Goal: Task Accomplishment & Management: Manage account settings

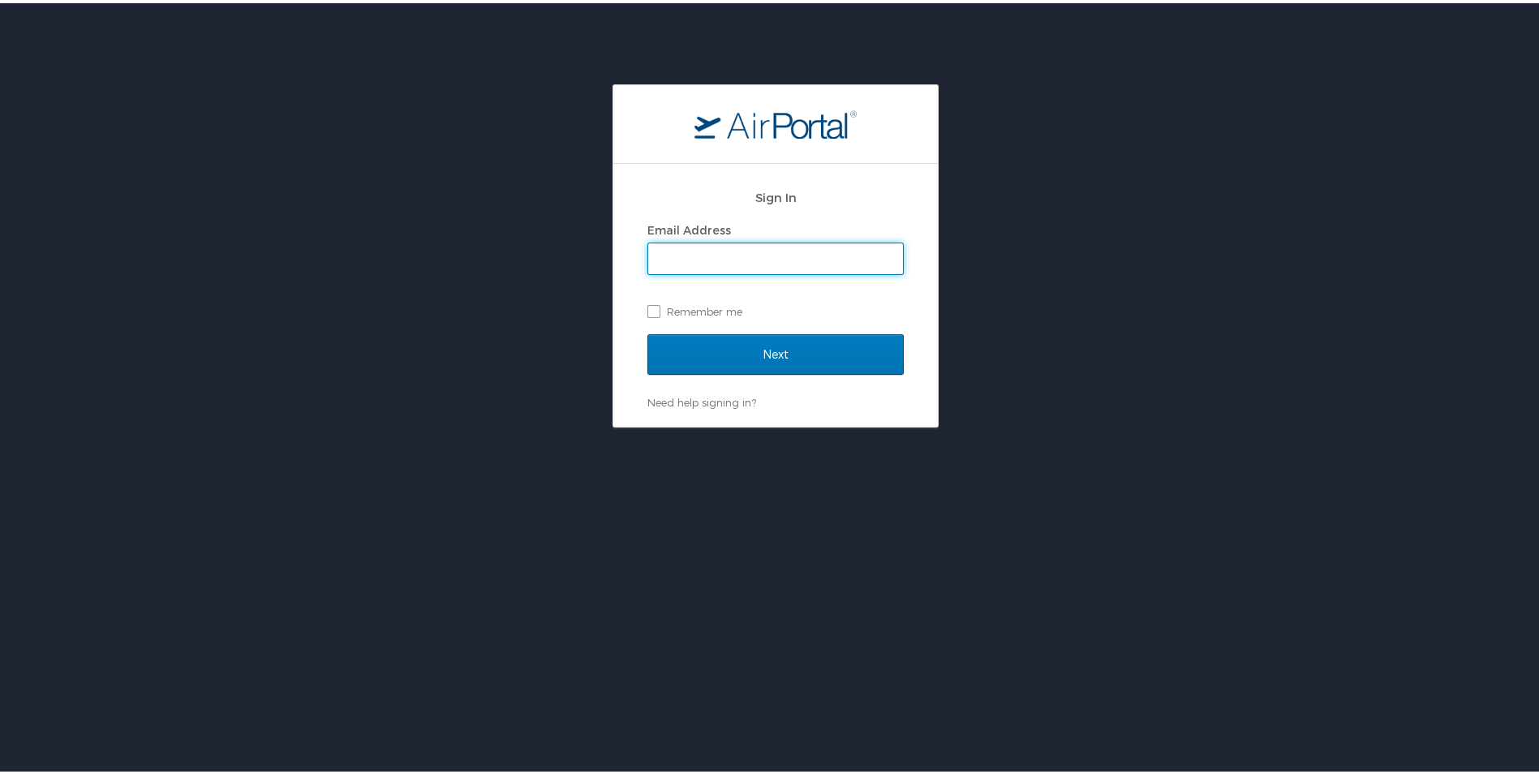
click at [684, 252] on input "Email Address" at bounding box center [775, 255] width 255 height 31
click at [795, 256] on input "charles.sammet@i3-corp" at bounding box center [775, 255] width 255 height 31
type input "charles.sammet@i3-corps.com"
click at [648, 305] on label "Remember me" at bounding box center [776, 308] width 256 height 24
click at [648, 305] on input "Remember me" at bounding box center [653, 307] width 11 height 11
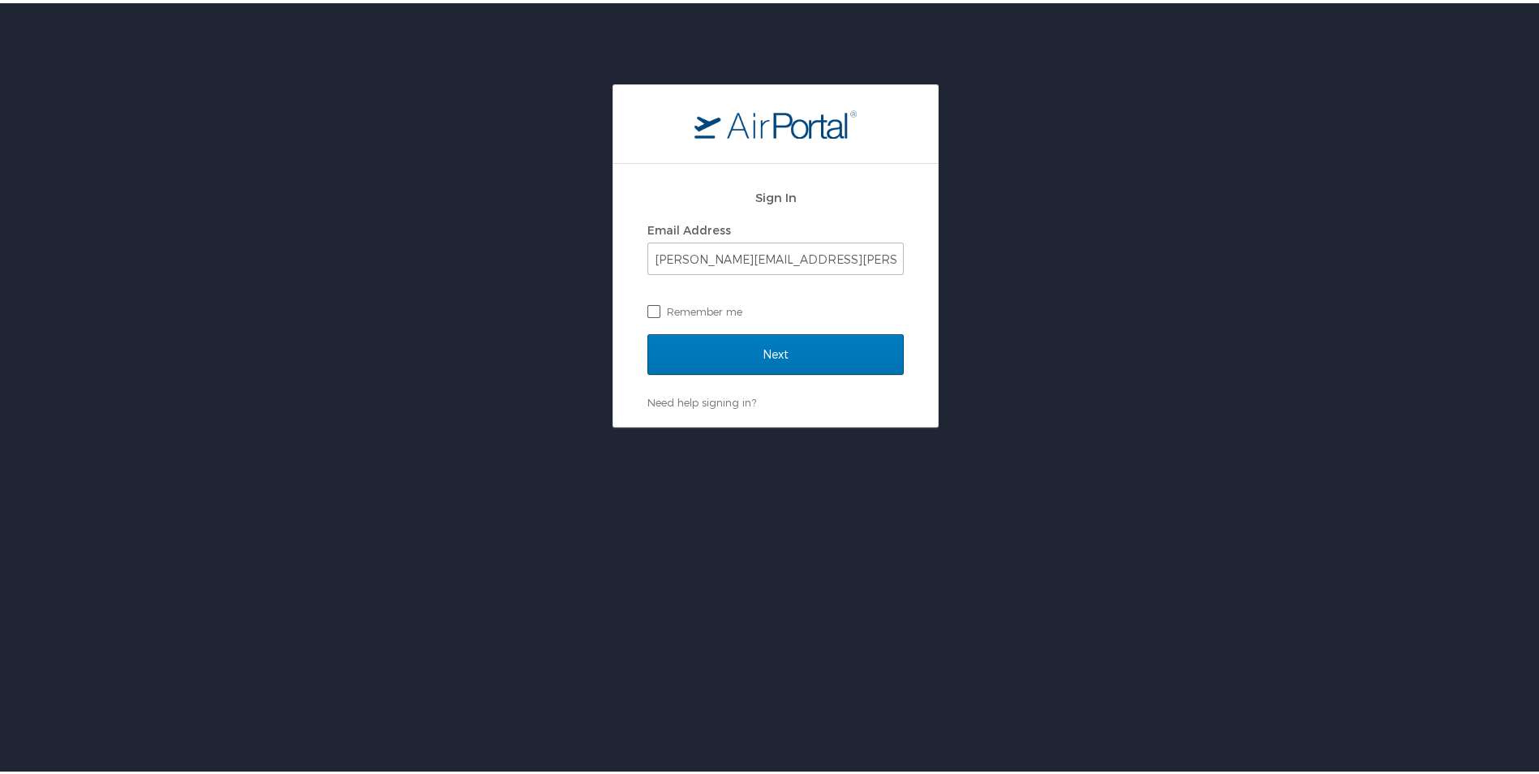
checkbox input "true"
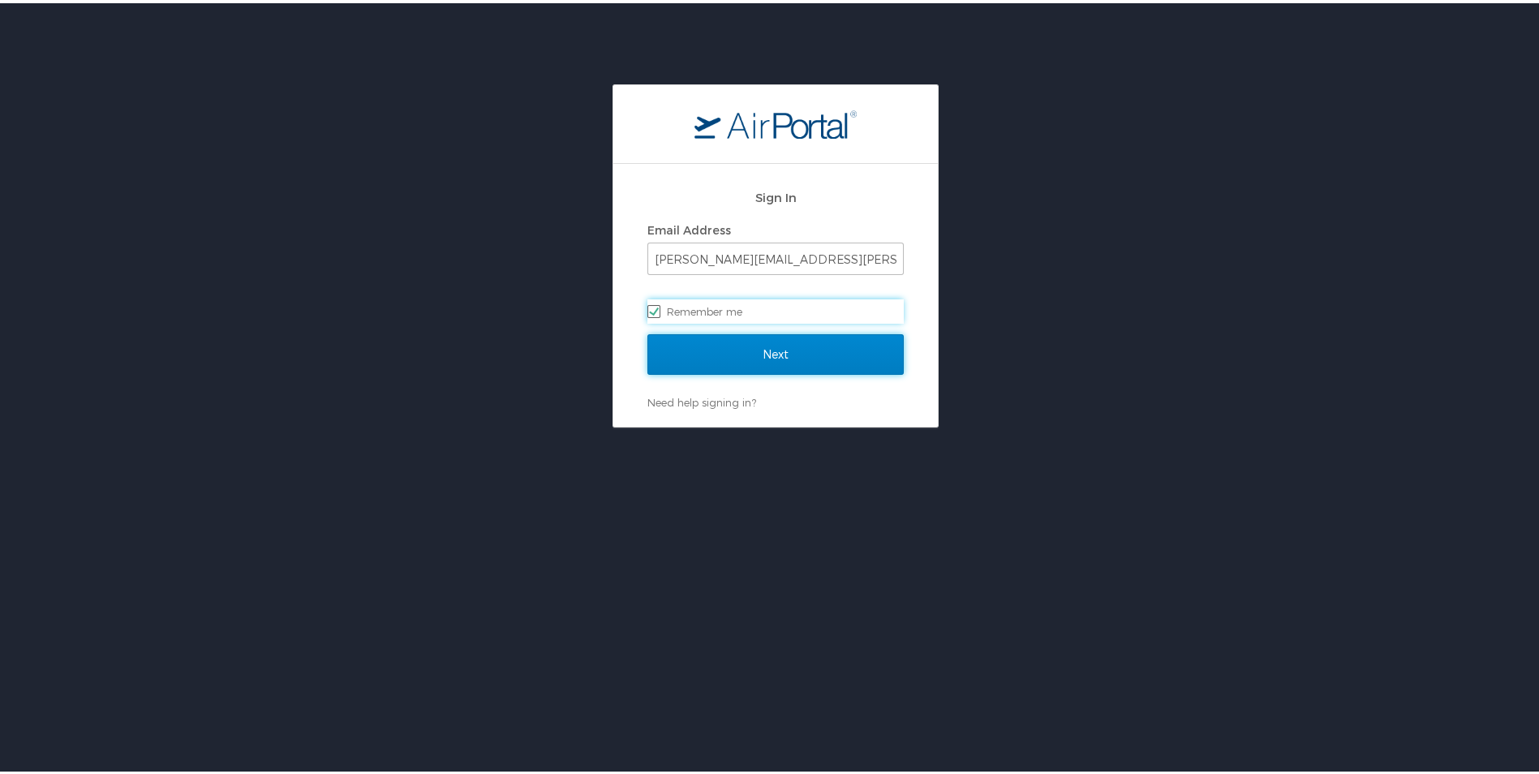
click at [774, 349] on input "Next" at bounding box center [776, 351] width 256 height 41
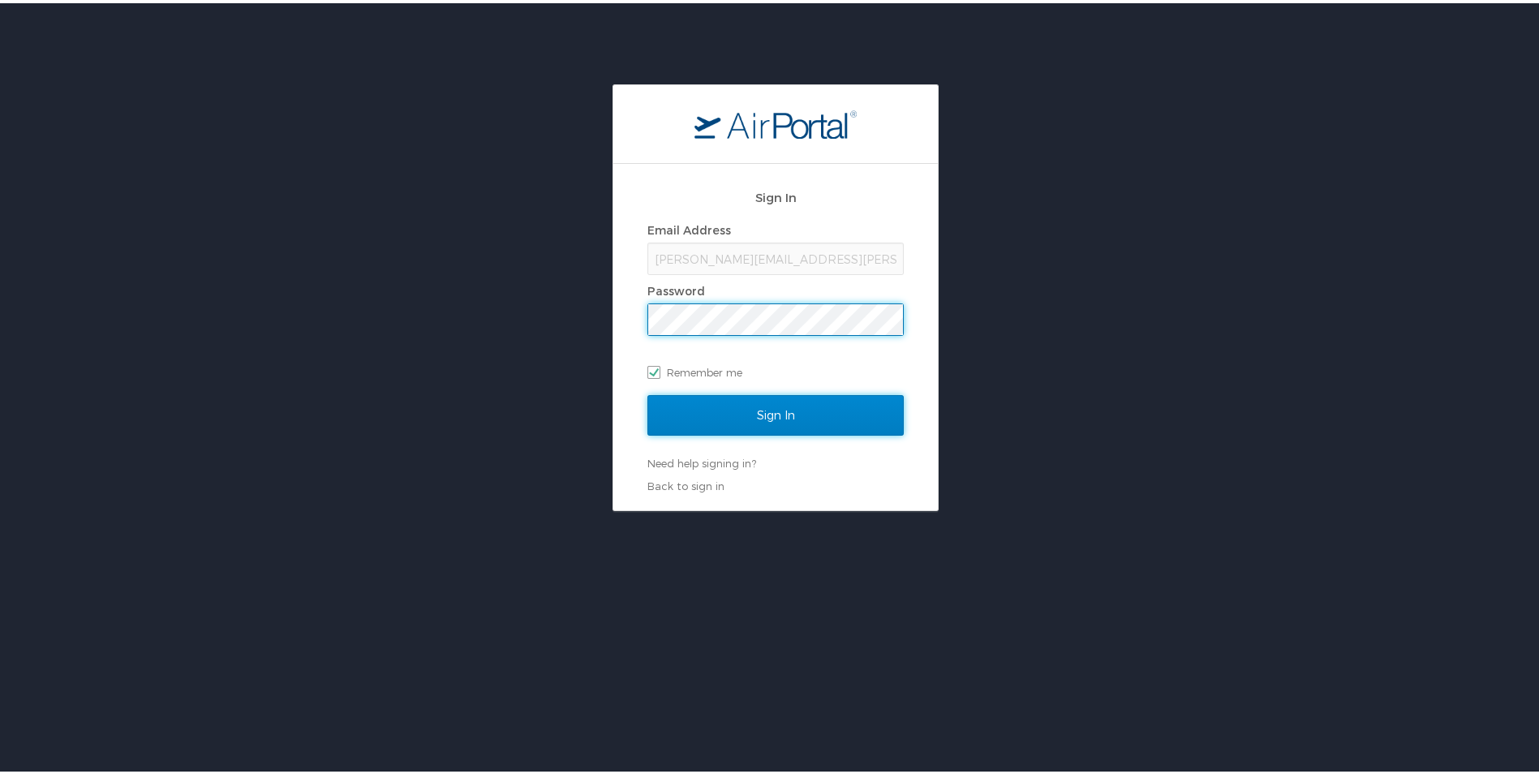
click at [766, 415] on input "Sign In" at bounding box center [776, 412] width 256 height 41
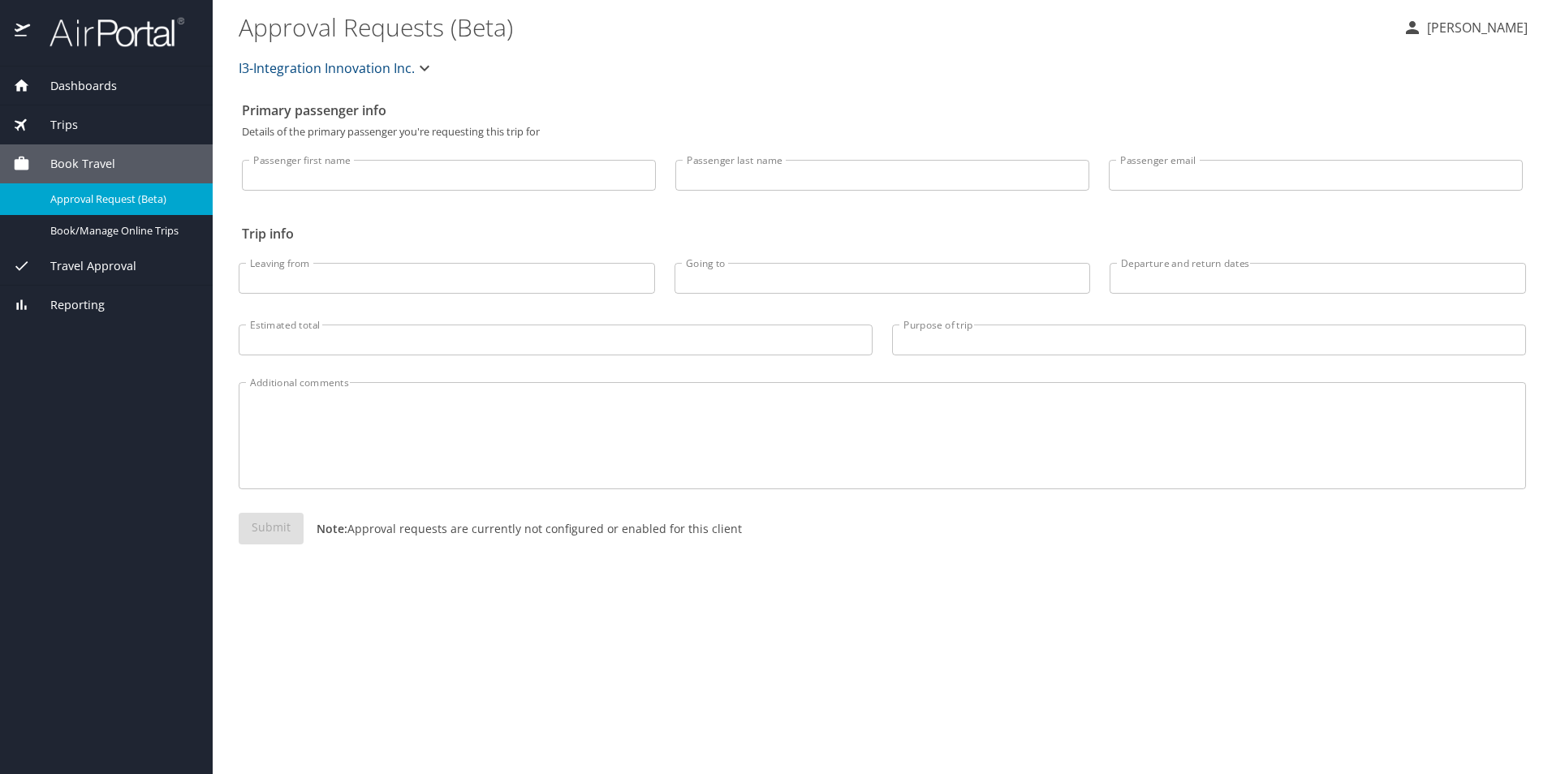
click at [327, 182] on input "Passenger first name" at bounding box center [449, 175] width 414 height 31
type input "Charles"
click at [844, 180] on input "Passenger last name" at bounding box center [882, 175] width 414 height 31
type input "Sammet"
click at [1201, 179] on input "Passenger email" at bounding box center [1316, 175] width 414 height 31
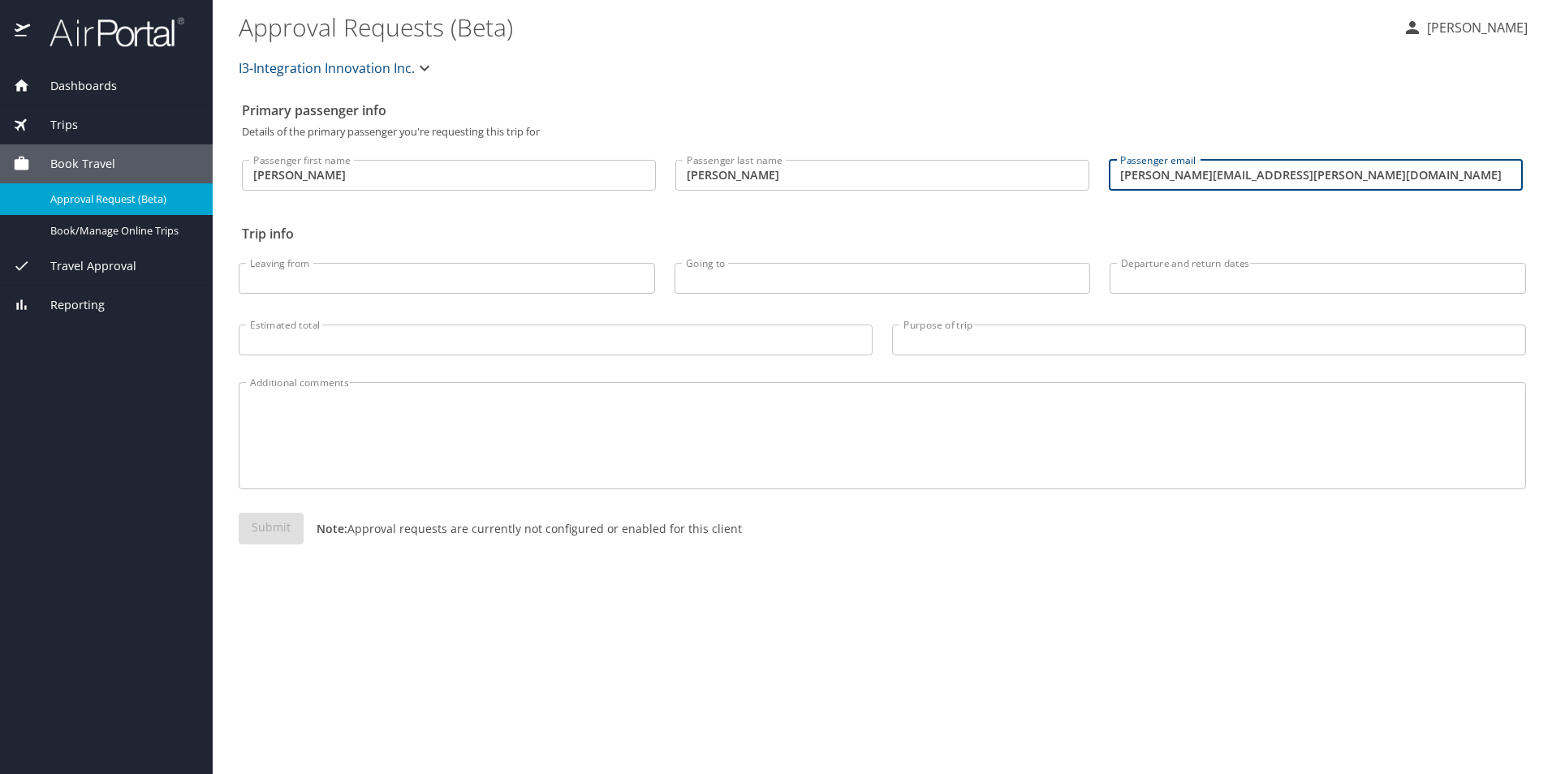
type input "charles.sammet@i3-corps.com"
click at [62, 85] on span "Dashboards" at bounding box center [73, 86] width 87 height 18
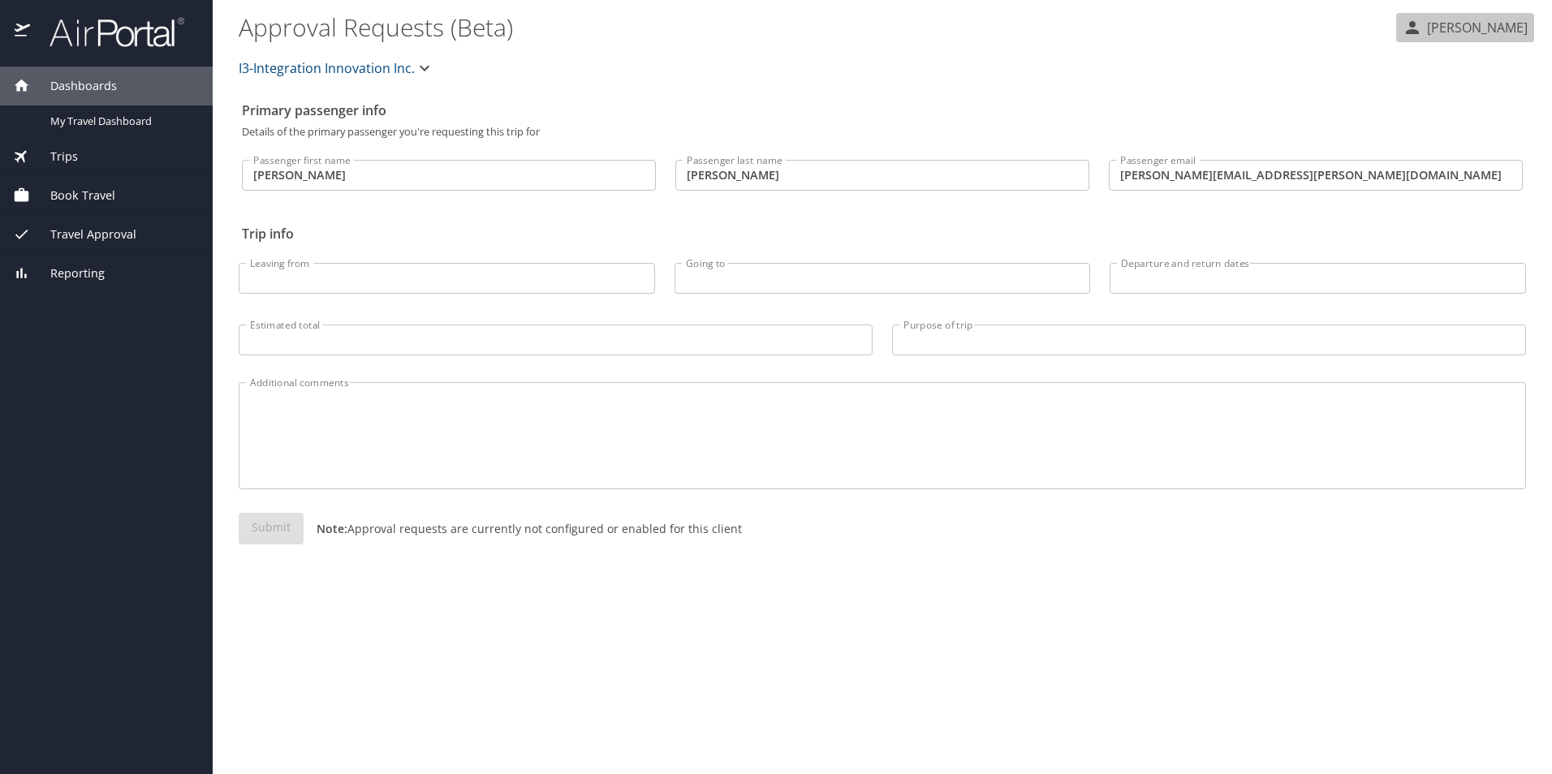
click at [1449, 27] on p "[PERSON_NAME]" at bounding box center [1475, 27] width 106 height 19
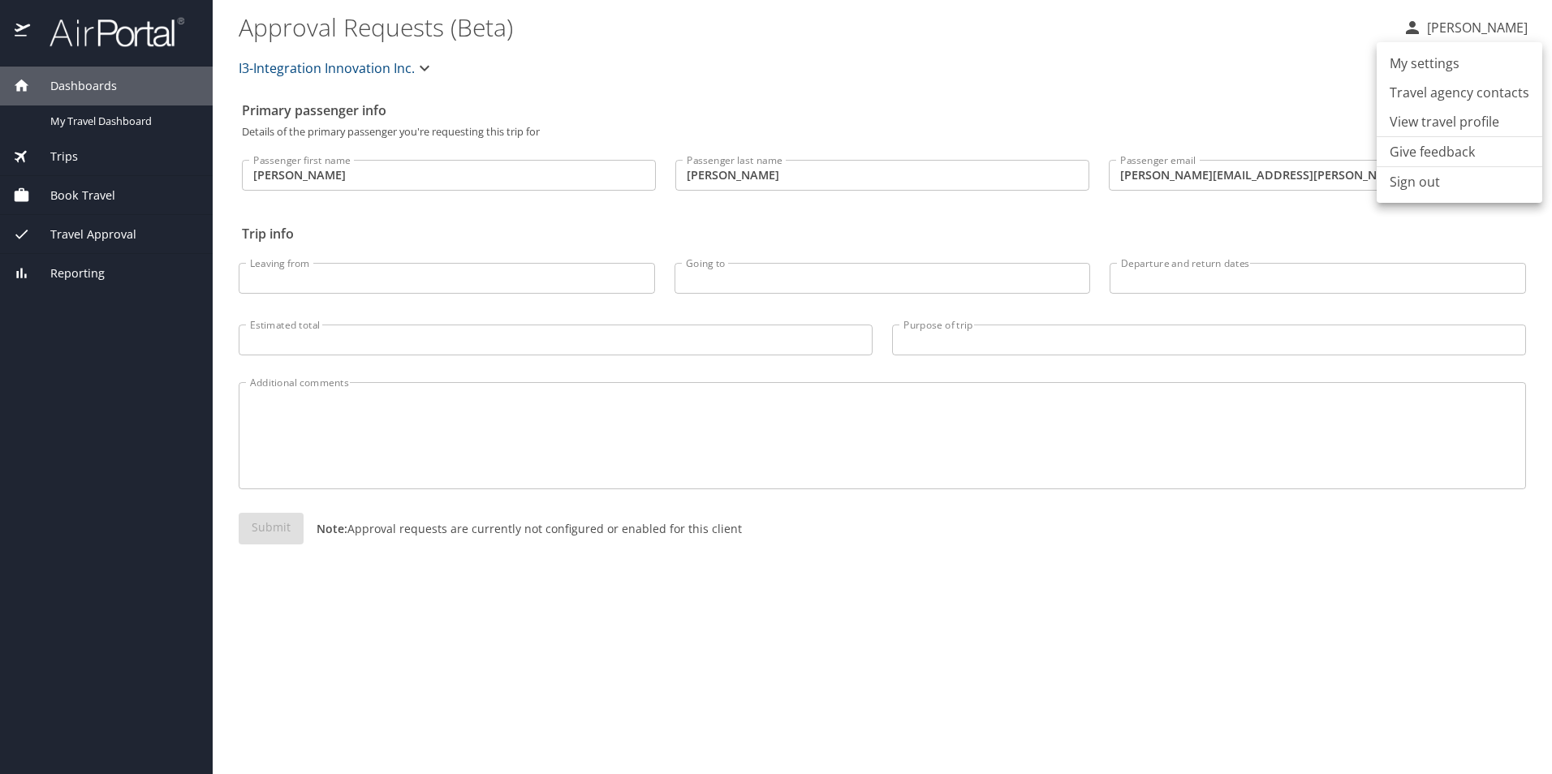
click at [1436, 63] on li "My settings" at bounding box center [1459, 63] width 166 height 29
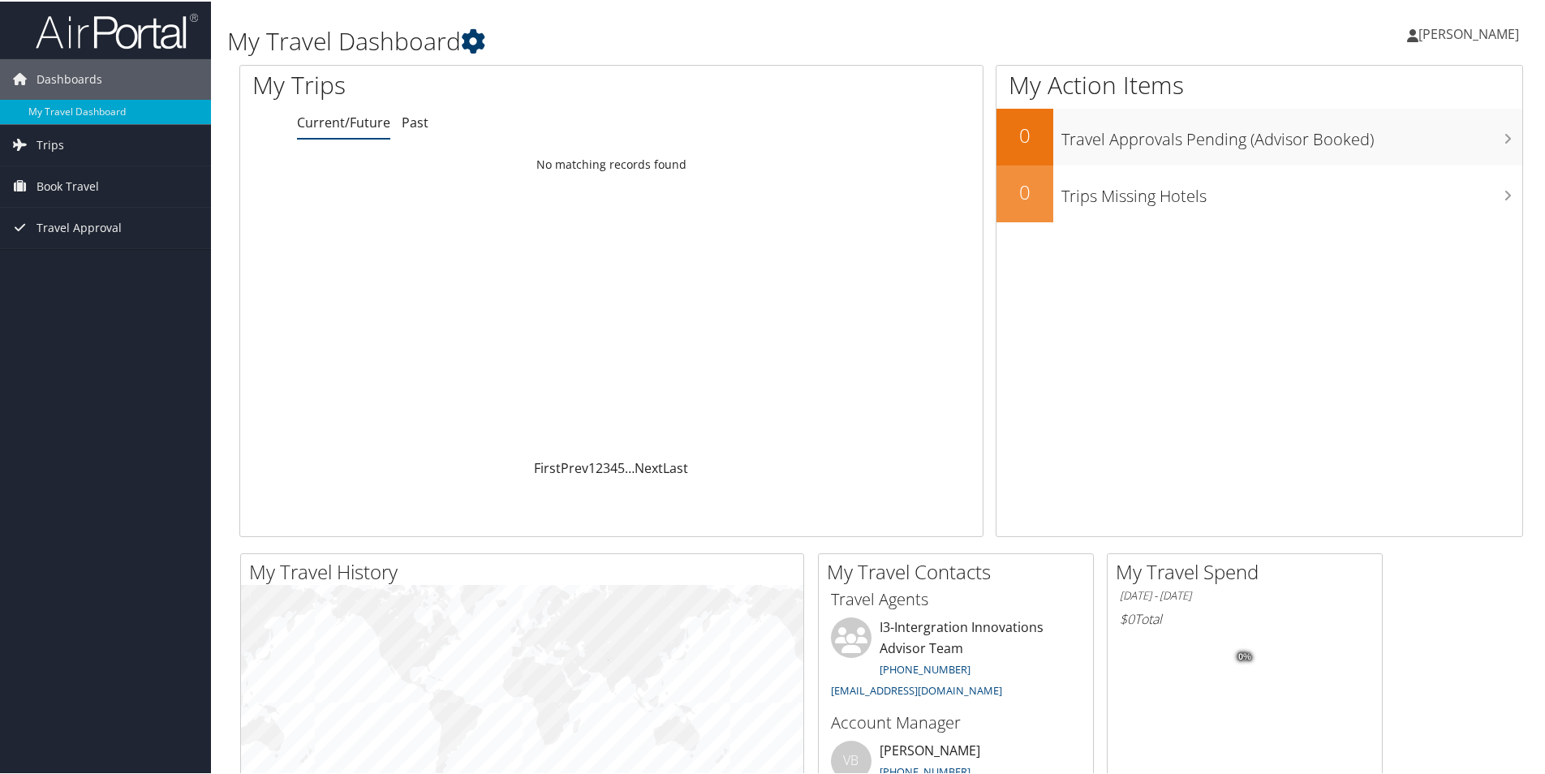
click at [478, 39] on icon at bounding box center [473, 40] width 24 height 24
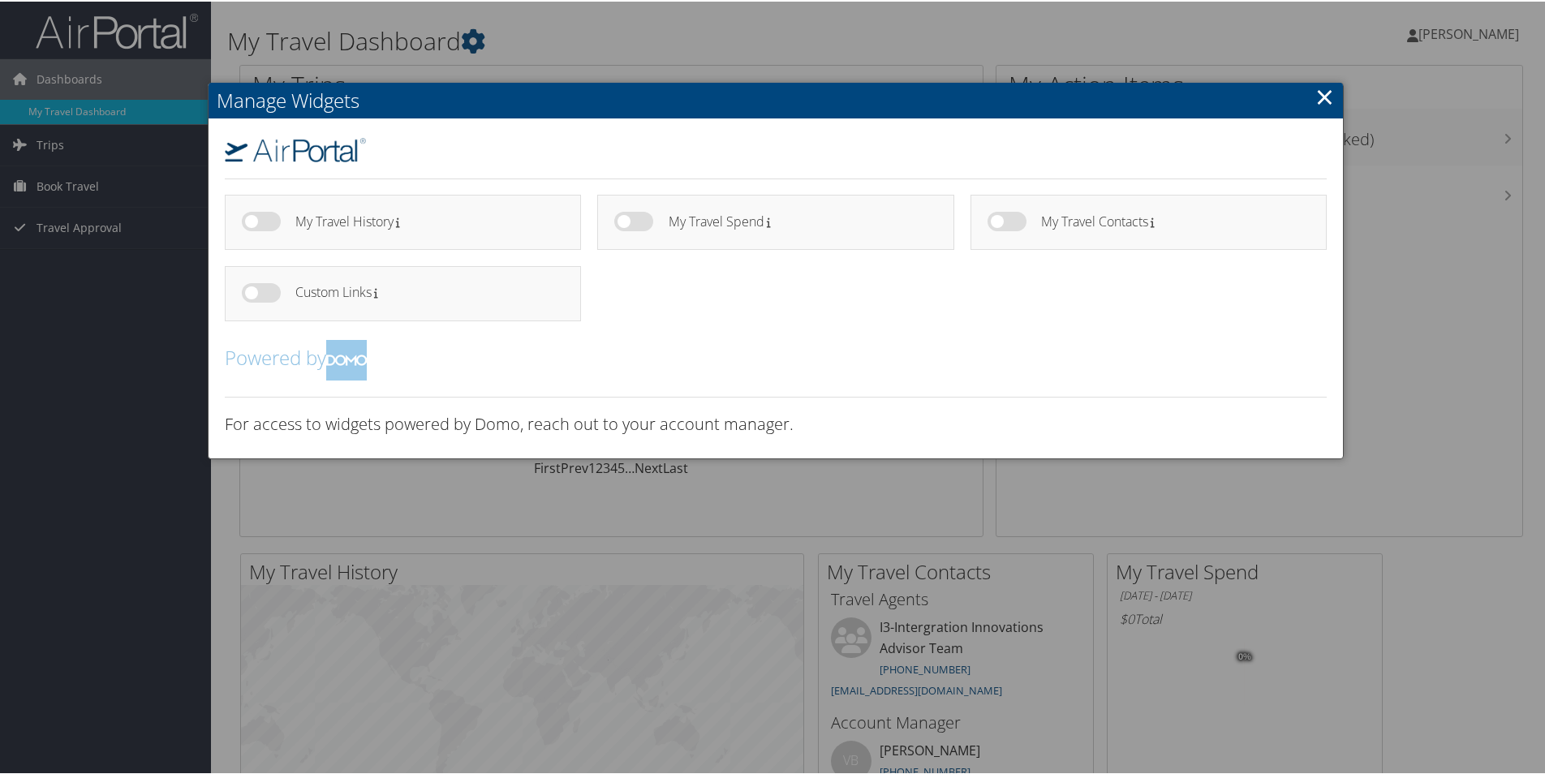
click at [1324, 94] on link "×" at bounding box center [1325, 95] width 19 height 32
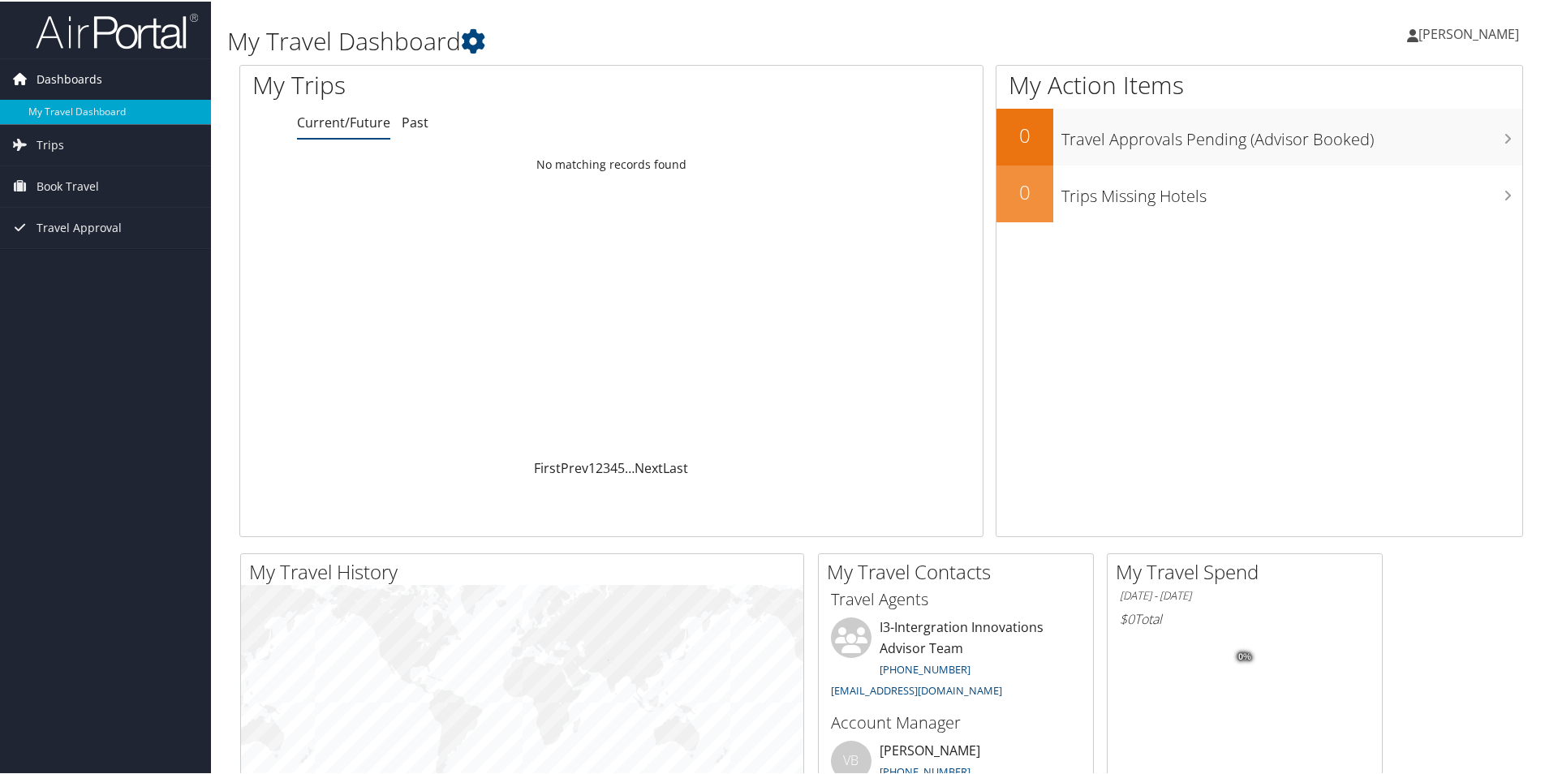
click at [85, 79] on span "Dashboards" at bounding box center [70, 78] width 66 height 41
click at [69, 78] on span "Dashboards" at bounding box center [70, 78] width 66 height 41
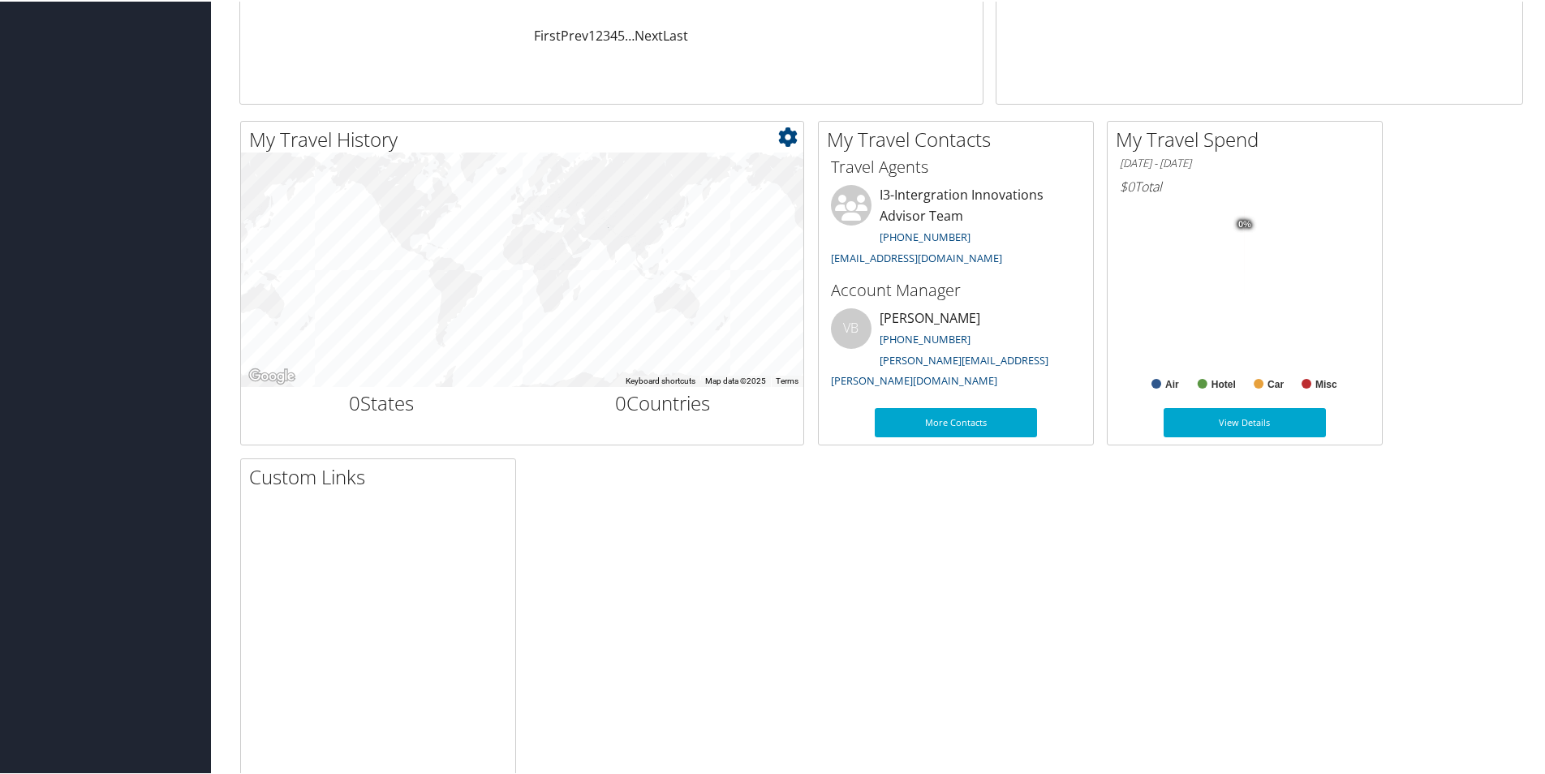
scroll to position [468, 0]
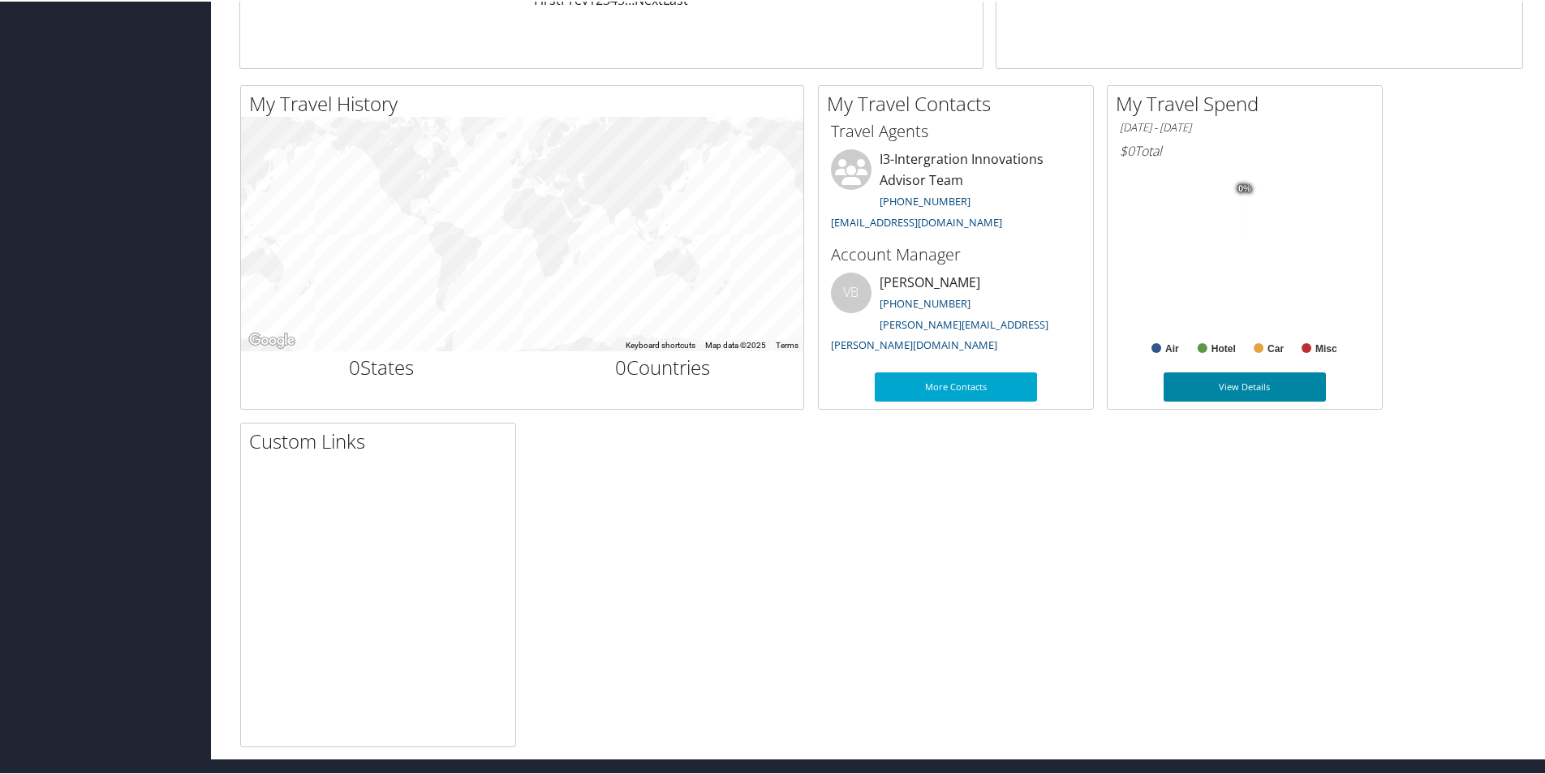
click at [1242, 386] on link "View Details" at bounding box center [1245, 385] width 162 height 29
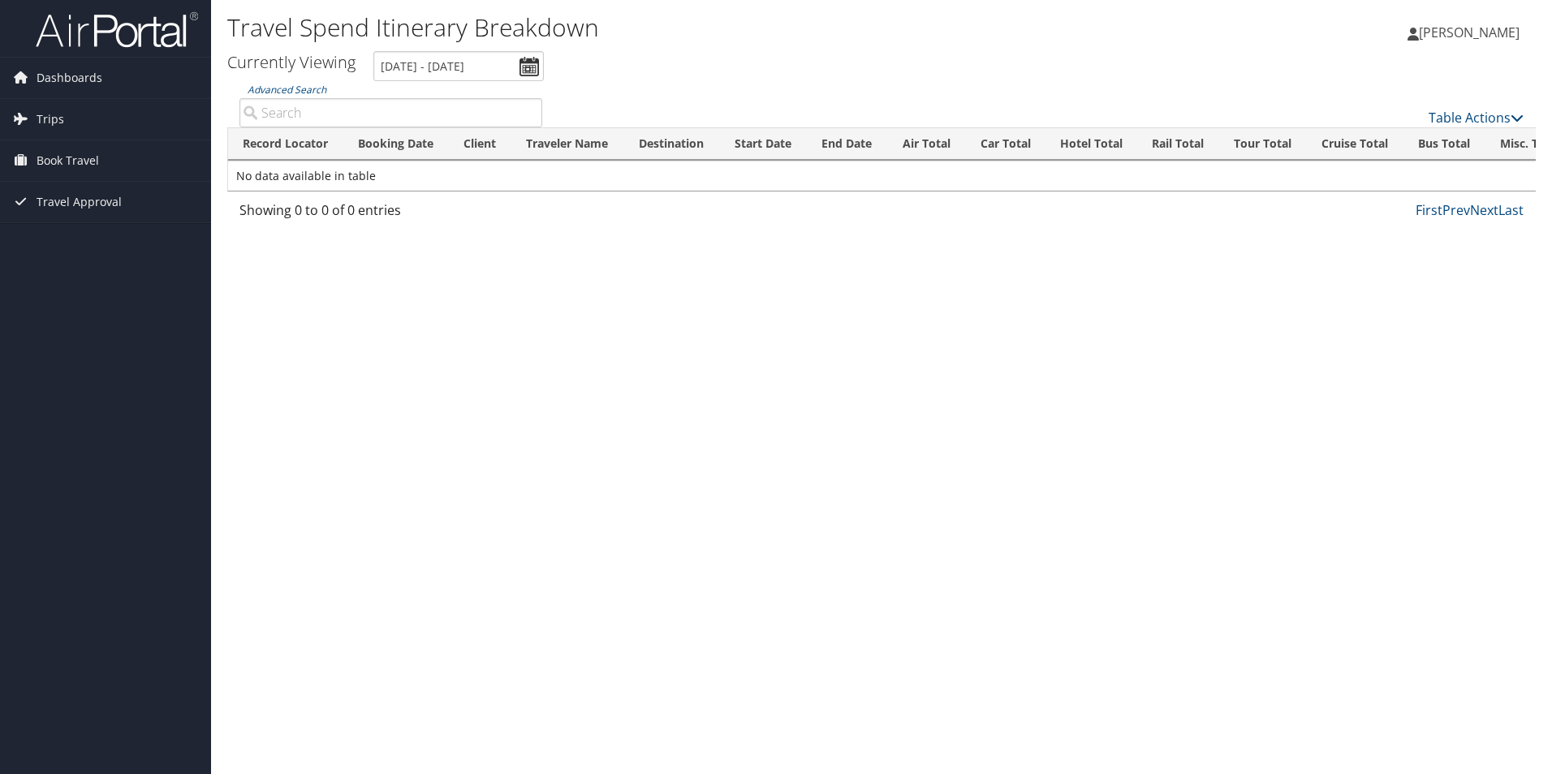
click at [1423, 31] on span "[PERSON_NAME]" at bounding box center [1469, 33] width 101 height 18
click at [1381, 144] on link "View Travel Profile" at bounding box center [1427, 145] width 181 height 28
click at [1445, 33] on span "[PERSON_NAME]" at bounding box center [1469, 33] width 101 height 18
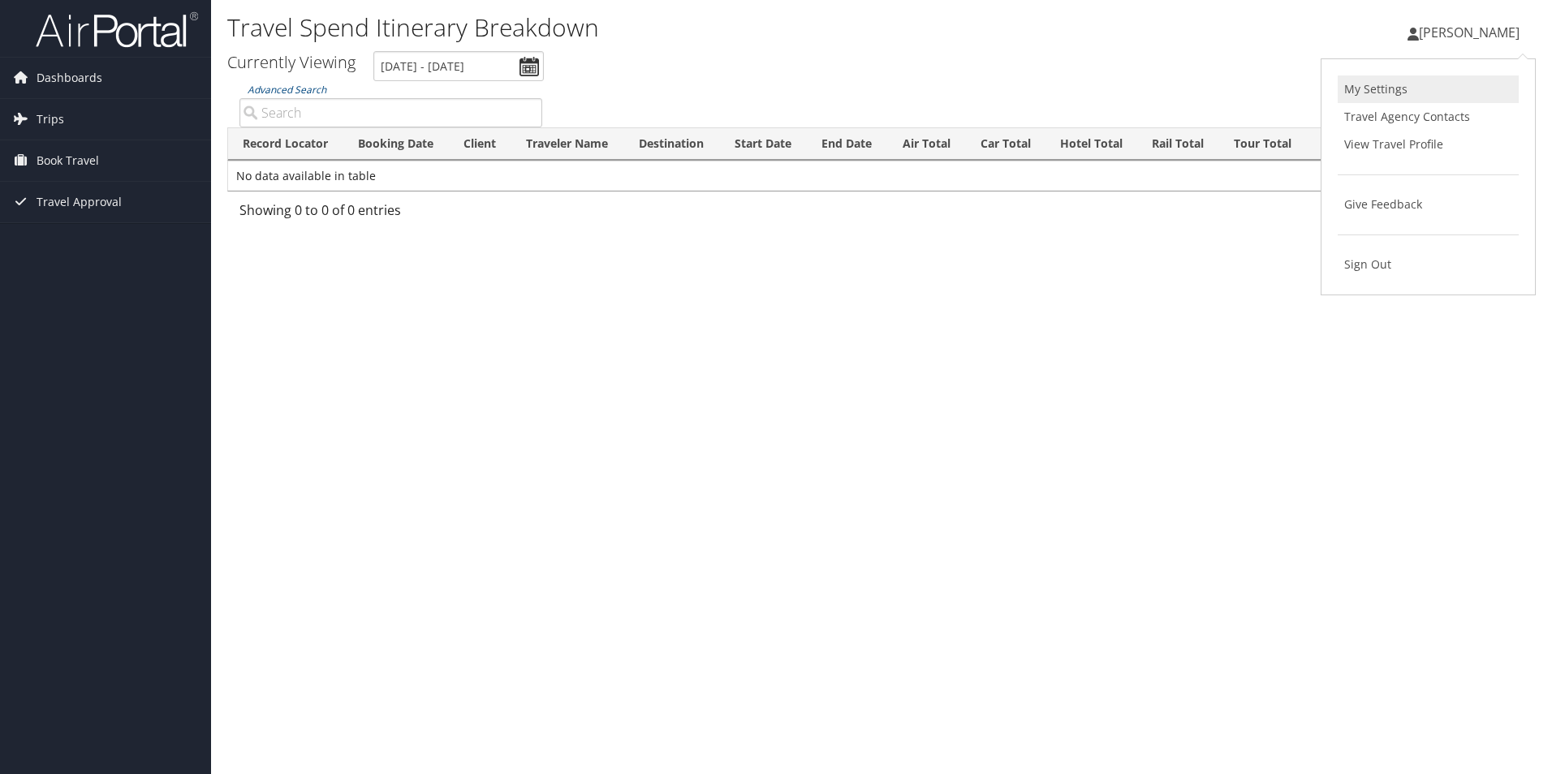
click at [1363, 88] on link "My Settings" at bounding box center [1427, 89] width 181 height 28
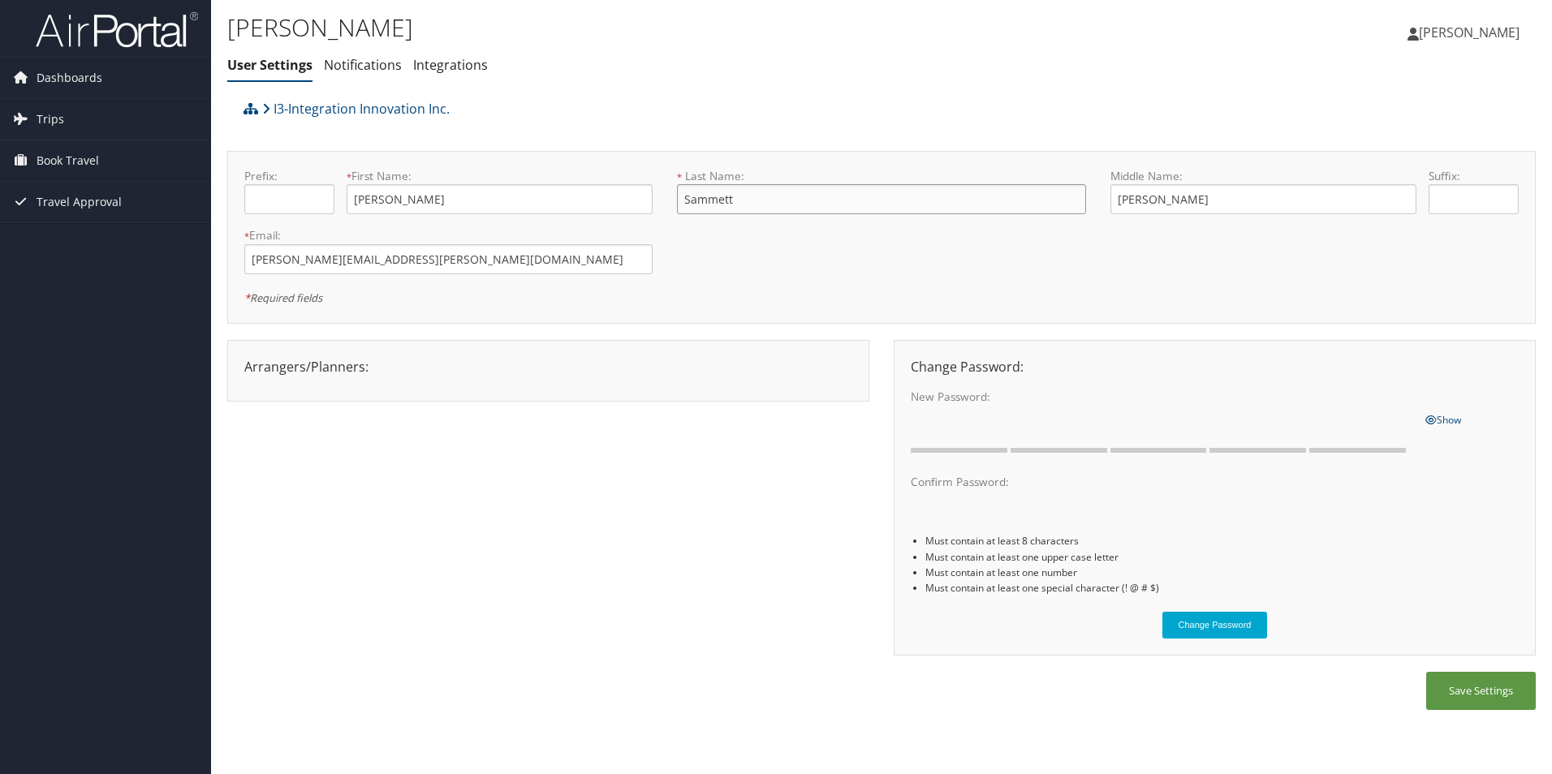
click at [752, 199] on input "Sammett" at bounding box center [881, 199] width 408 height 30
type input "[PERSON_NAME]"
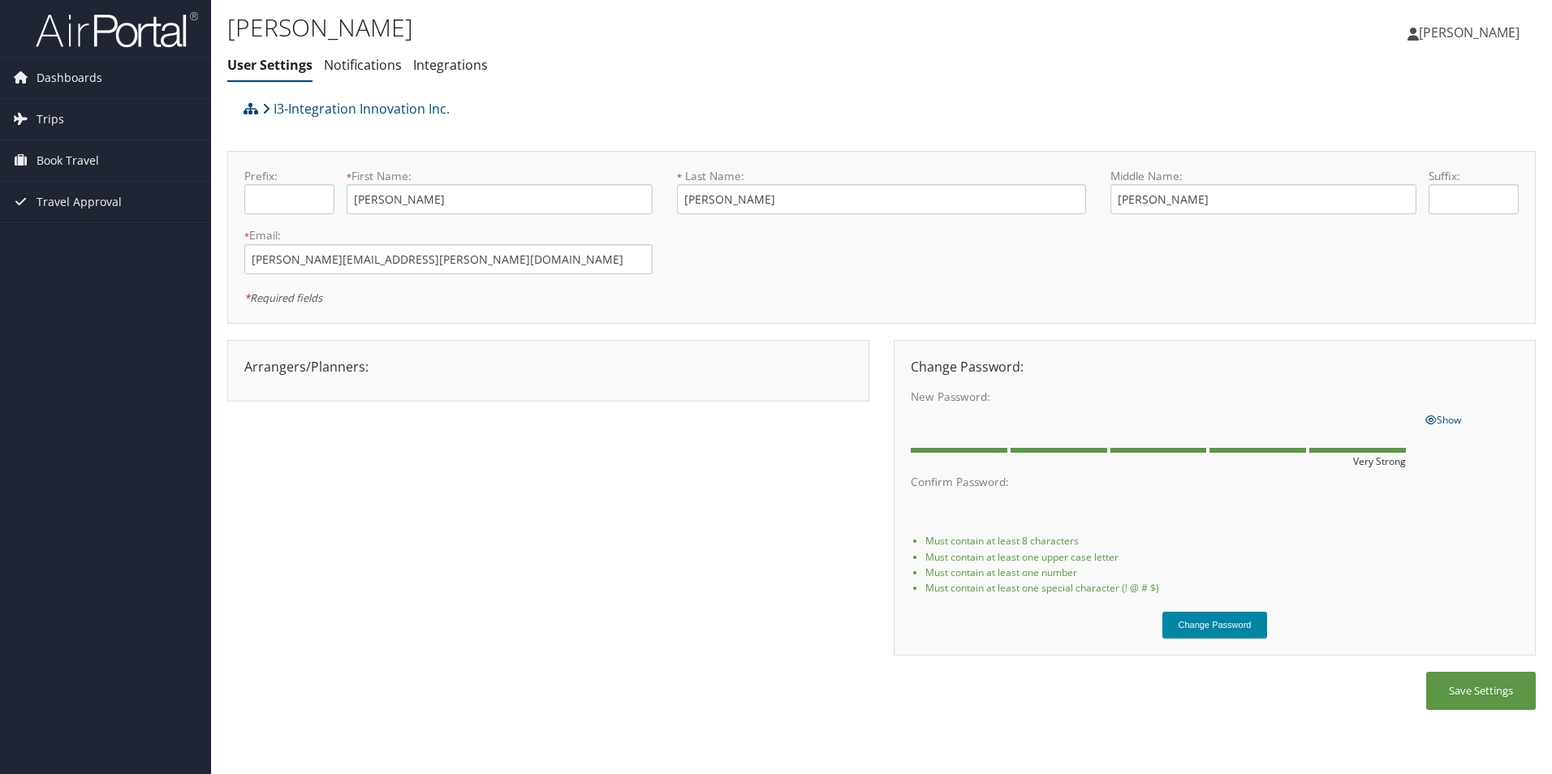
click at [1200, 622] on button "Change Password" at bounding box center [1215, 625] width 106 height 27
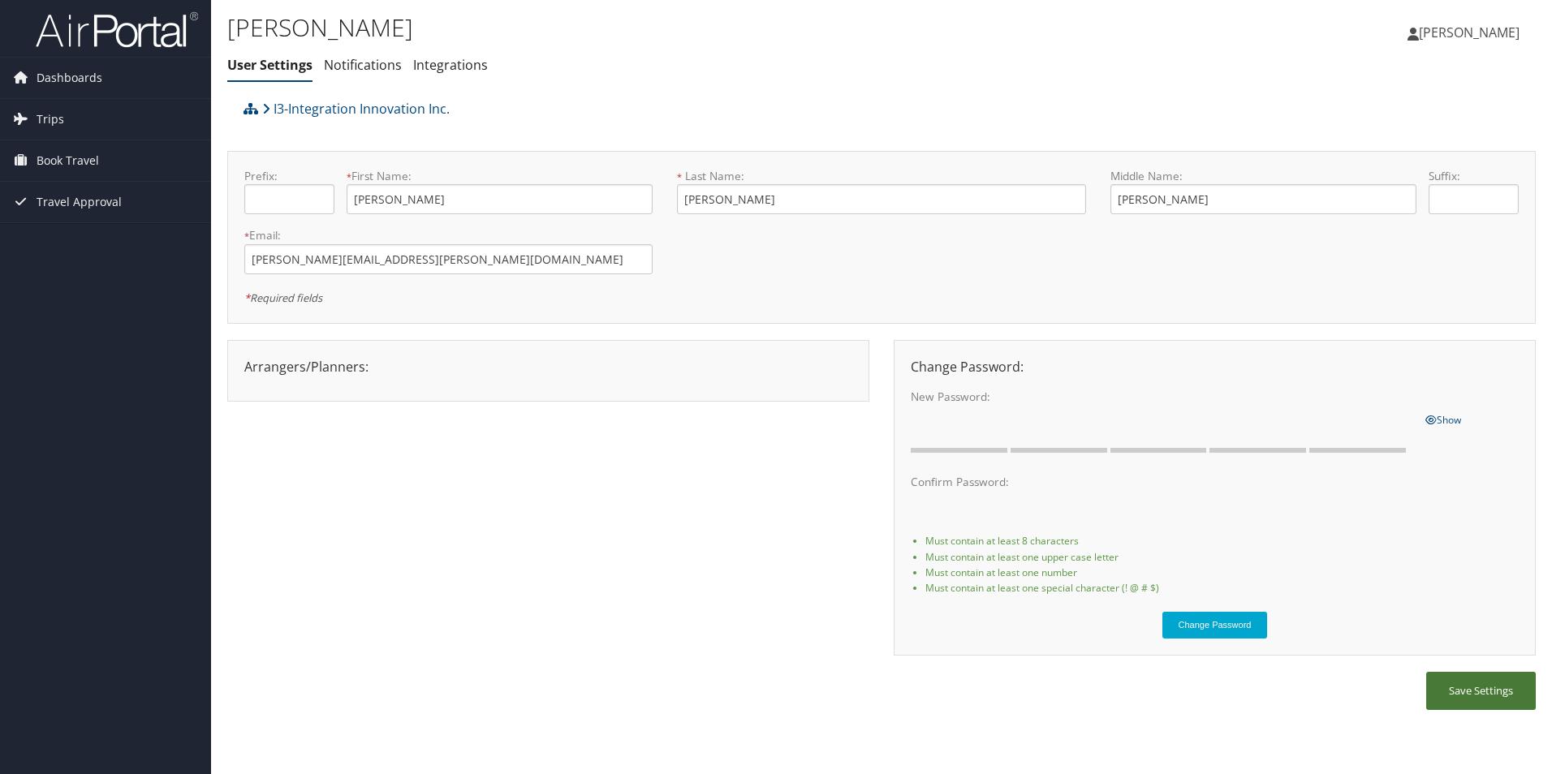
click at [1465, 685] on button "Save Settings" at bounding box center [1481, 691] width 110 height 38
click at [1439, 26] on span "[PERSON_NAME]" at bounding box center [1469, 33] width 101 height 18
click at [1364, 88] on link "My Settings" at bounding box center [1427, 89] width 181 height 28
click at [268, 108] on icon at bounding box center [266, 108] width 8 height 13
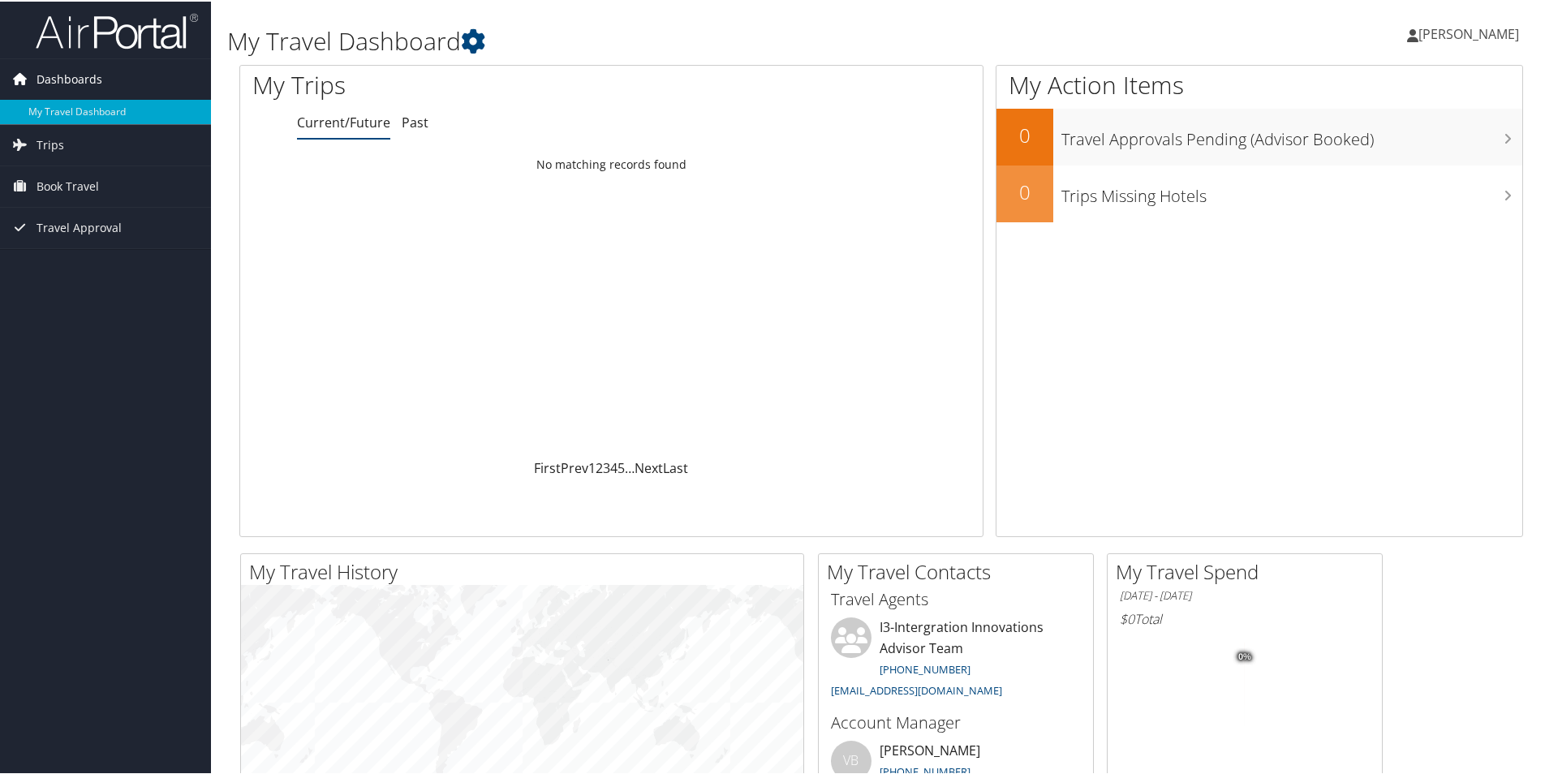
click at [66, 75] on span "Dashboards" at bounding box center [70, 78] width 66 height 41
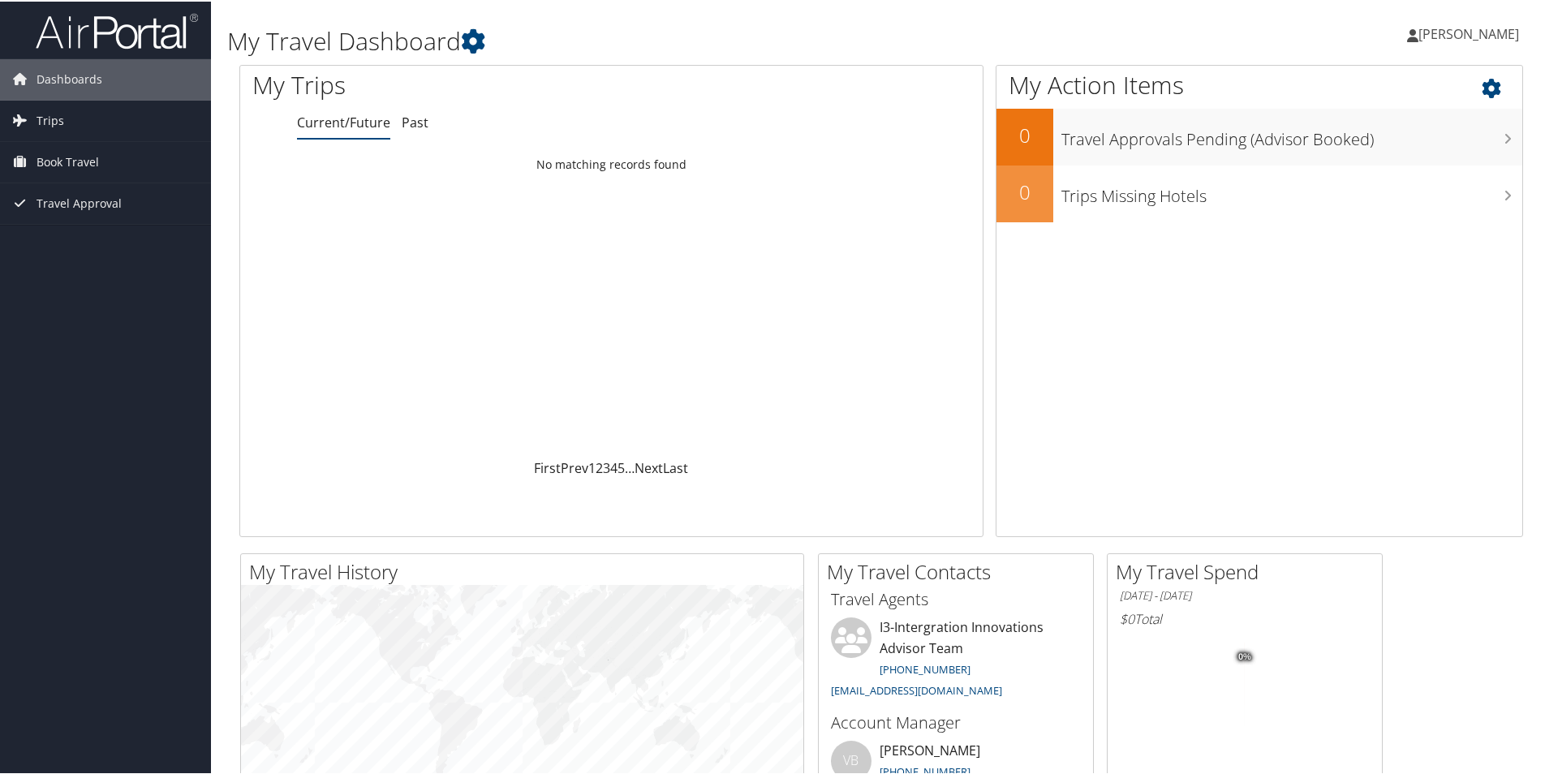
click at [1484, 87] on icon at bounding box center [1506, 83] width 48 height 28
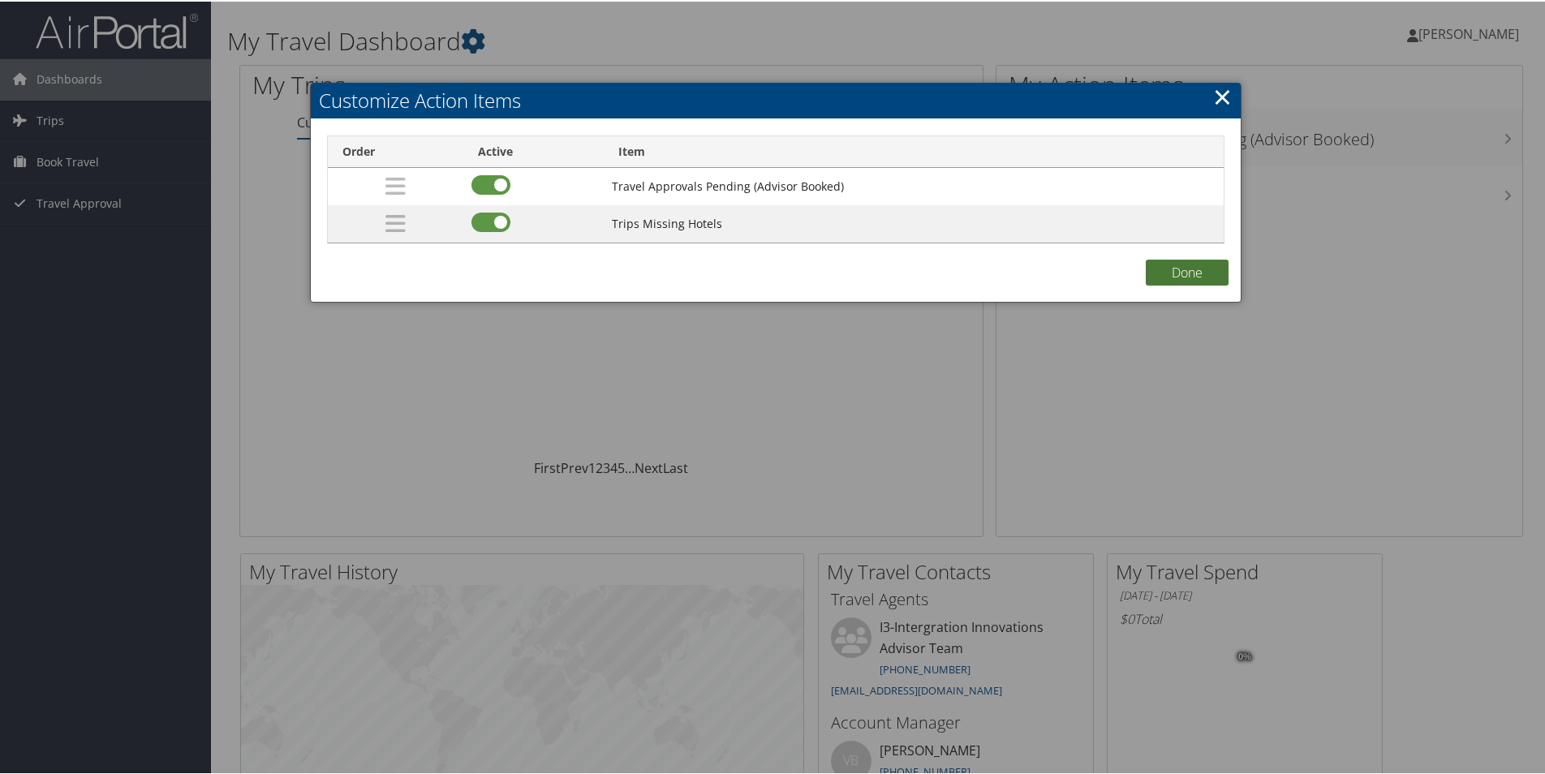
click at [1199, 269] on button "Done" at bounding box center [1187, 271] width 83 height 26
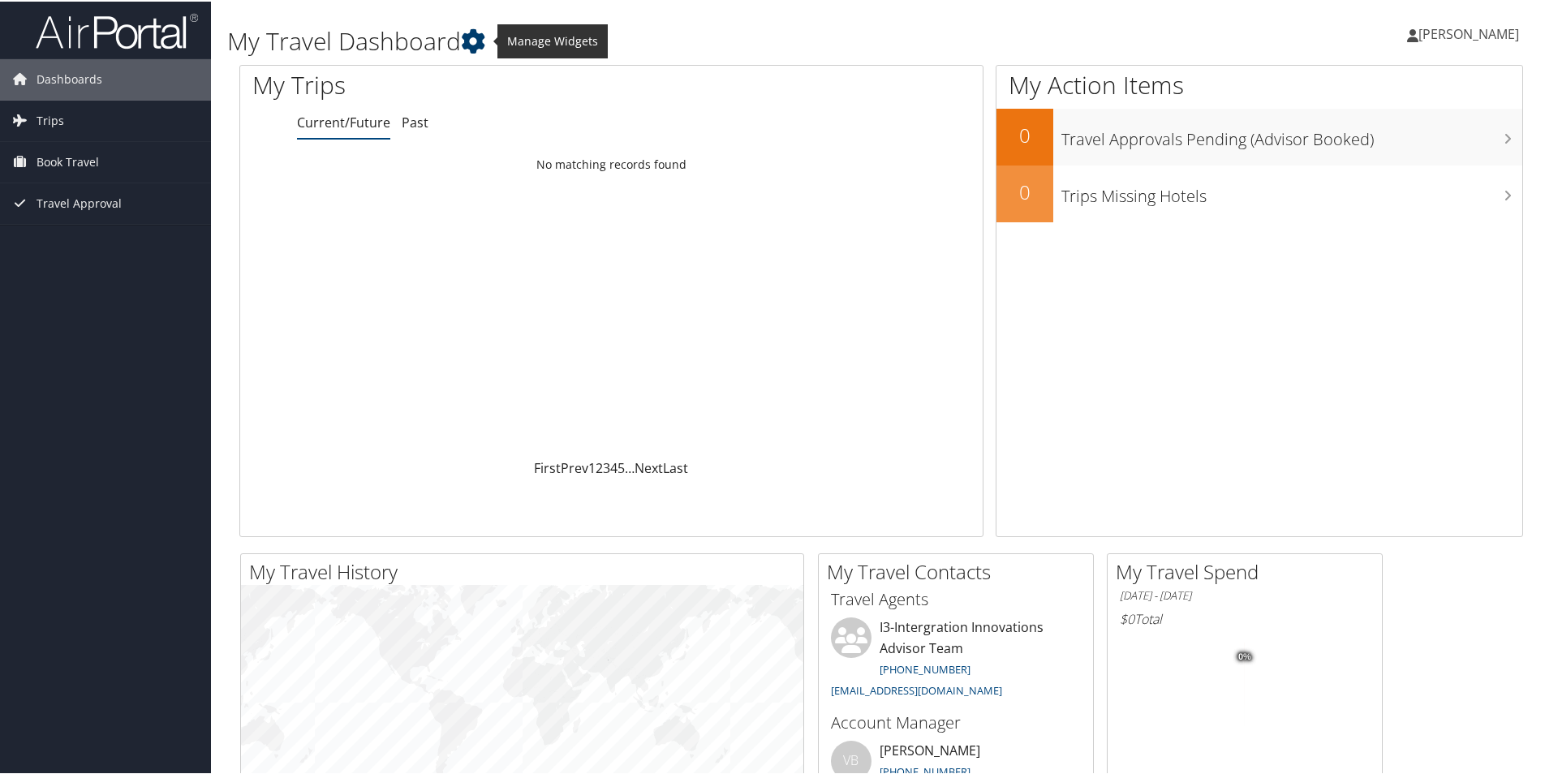
click at [474, 42] on icon at bounding box center [473, 40] width 24 height 24
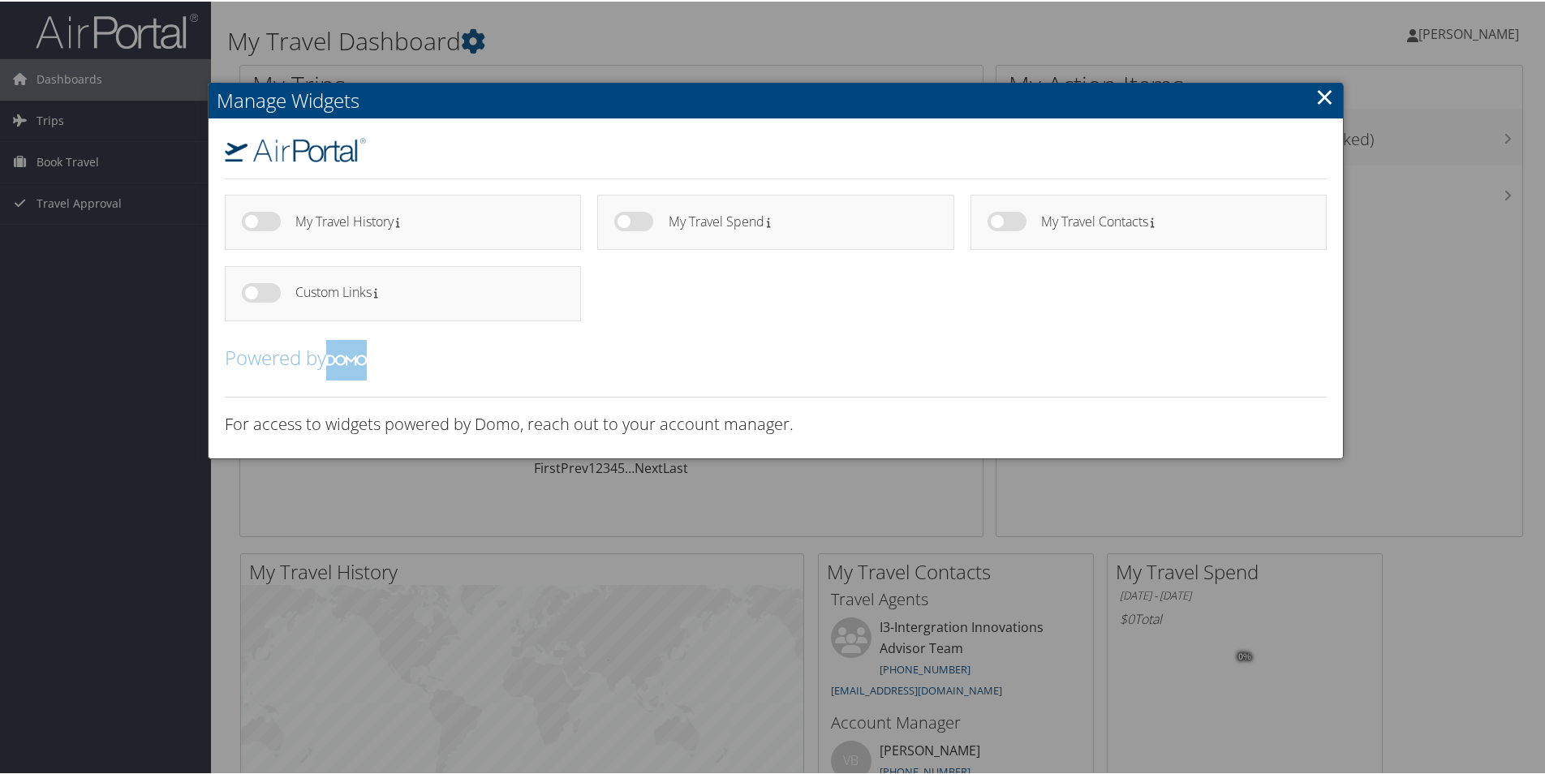
click at [718, 222] on h4 "My Travel Spend" at bounding box center [797, 220] width 256 height 14
click at [636, 221] on label at bounding box center [633, 219] width 39 height 19
click at [633, 221] on input "checkbox" at bounding box center [627, 222] width 11 height 11
click at [639, 217] on label at bounding box center [633, 219] width 39 height 19
click at [633, 217] on input "checkbox" at bounding box center [627, 222] width 11 height 11
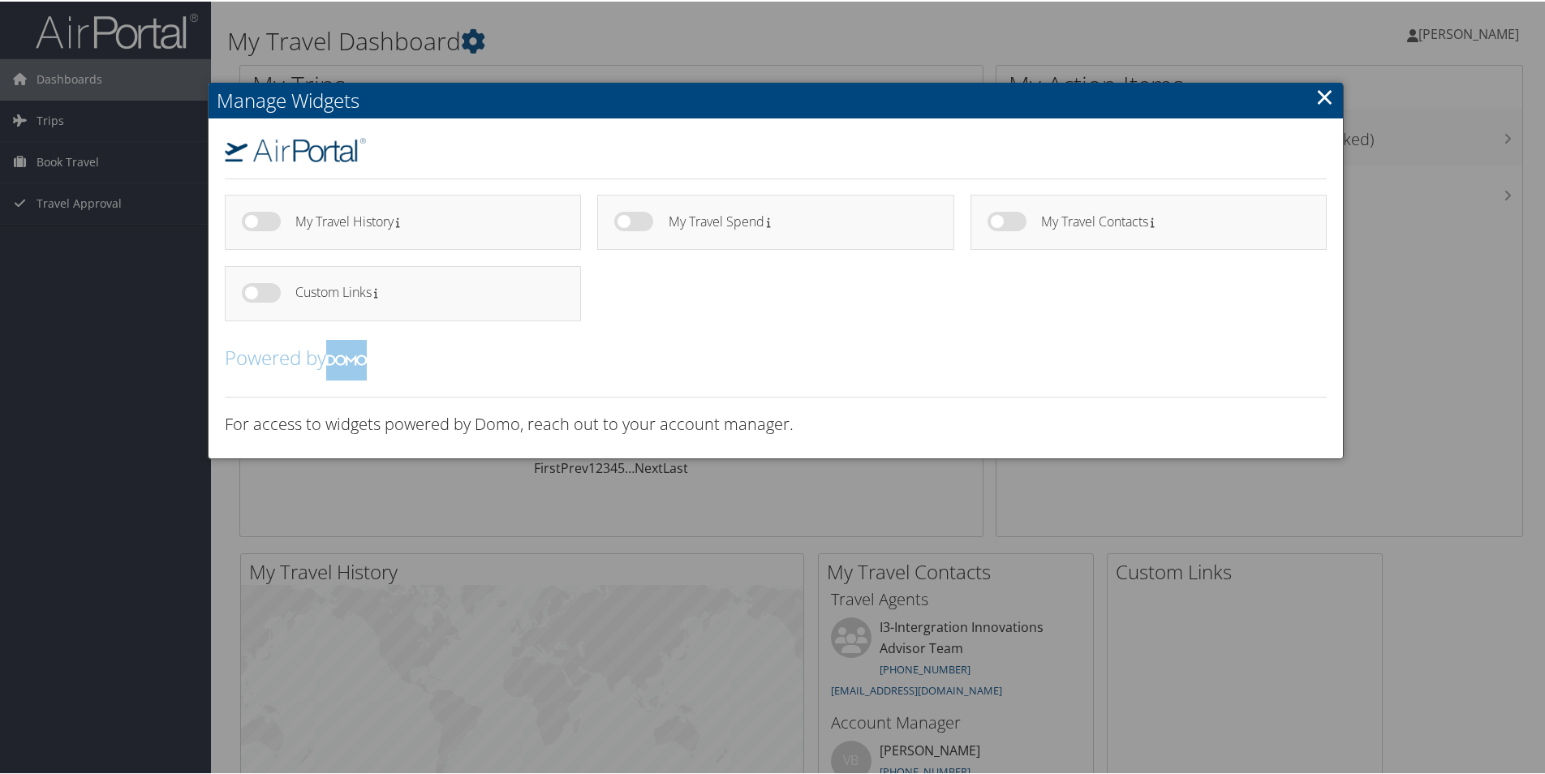
click at [637, 220] on label at bounding box center [633, 219] width 39 height 19
click at [633, 220] on input "checkbox" at bounding box center [627, 222] width 11 height 11
checkbox input "true"
click at [1319, 89] on link "×" at bounding box center [1325, 95] width 19 height 32
click at [1322, 98] on link "×" at bounding box center [1325, 95] width 19 height 32
